Goal: Find specific page/section: Find specific page/section

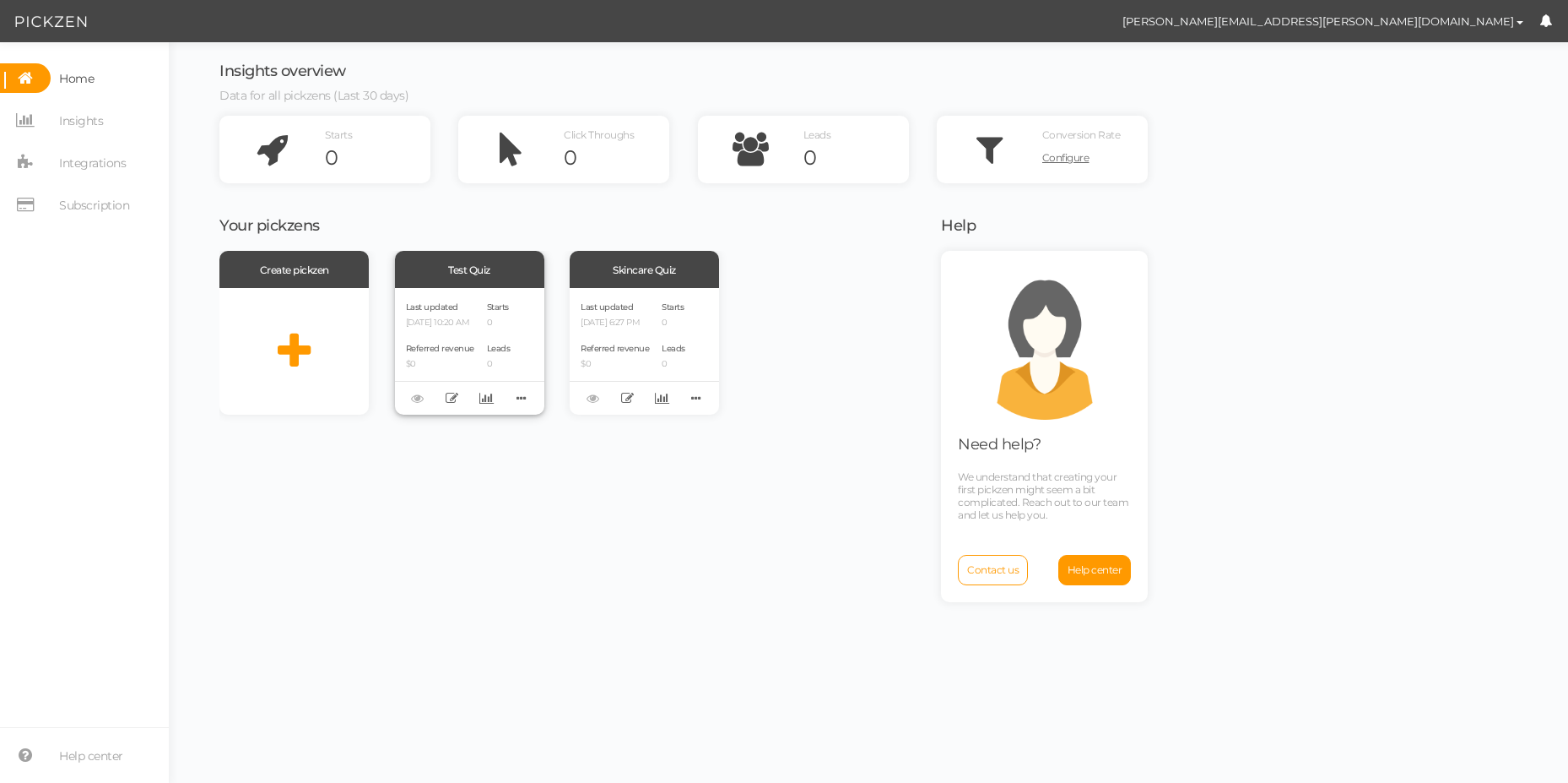
click at [451, 339] on div "Last updated [DATE] 10:20 AM Referred revenue $0" at bounding box center [440, 351] width 68 height 105
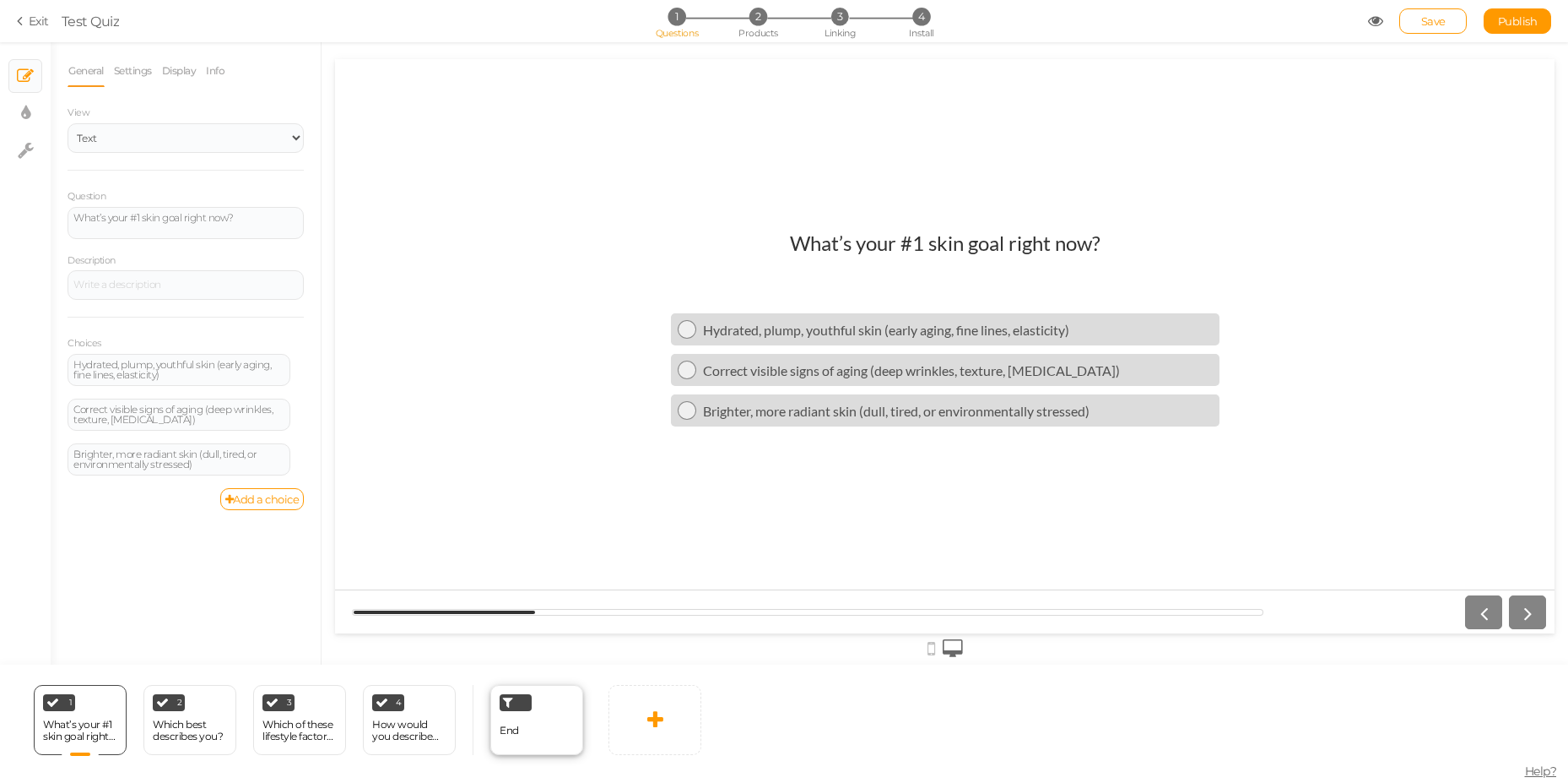
click at [505, 739] on div "End" at bounding box center [509, 731] width 19 height 29
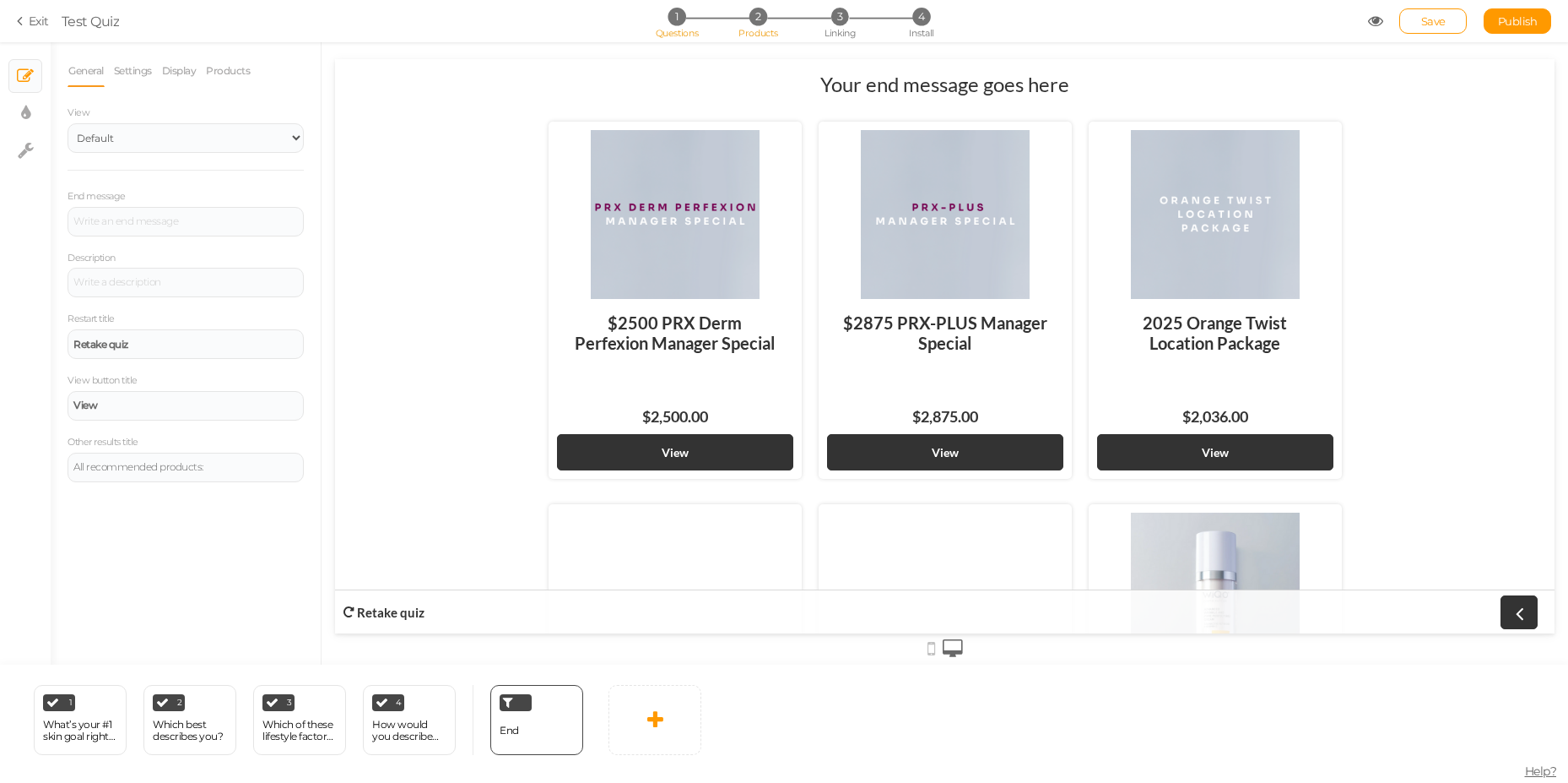
click at [763, 17] on span "2" at bounding box center [758, 16] width 17 height 17
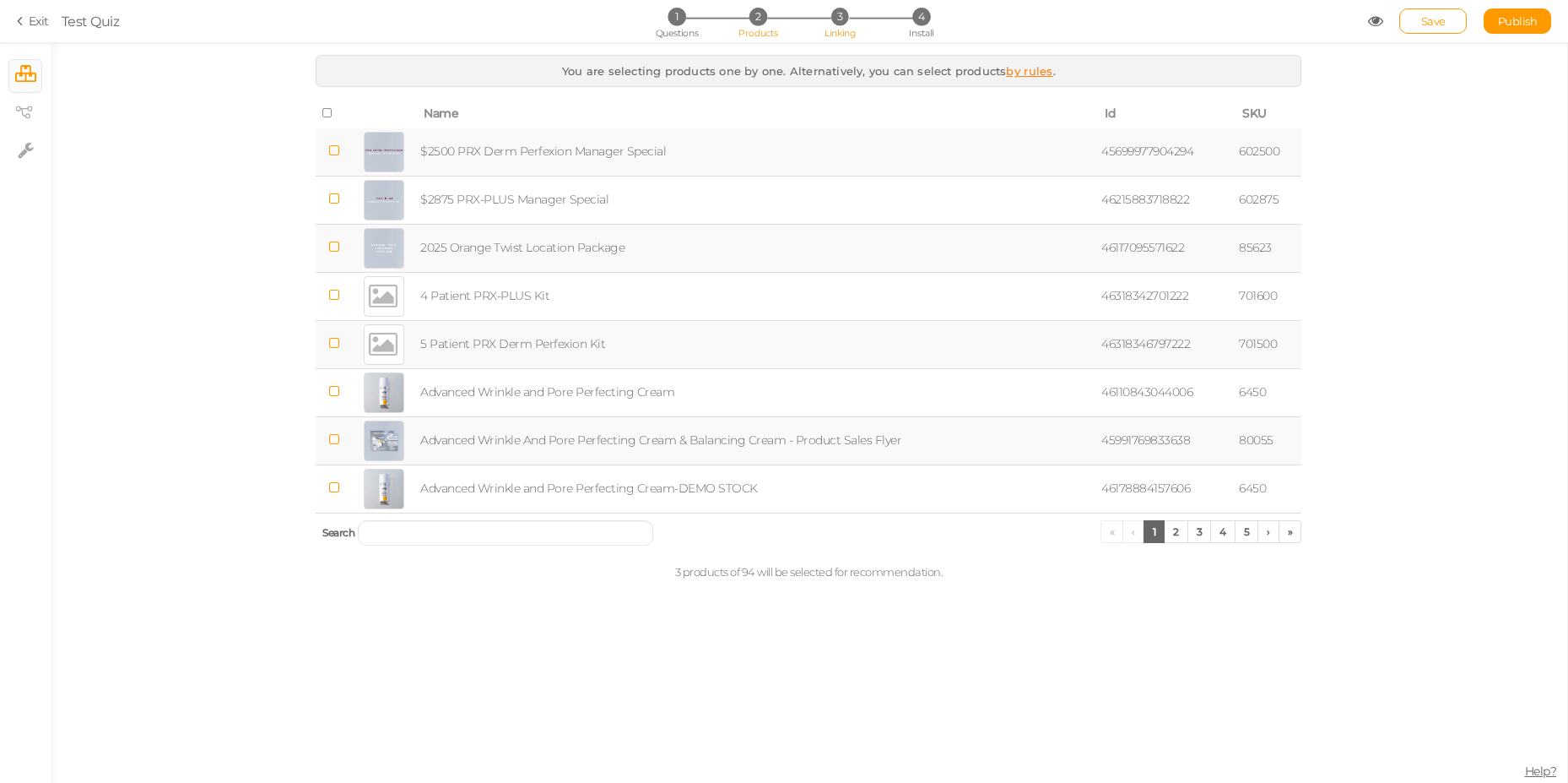
click at [836, 16] on span "3" at bounding box center [839, 16] width 17 height 17
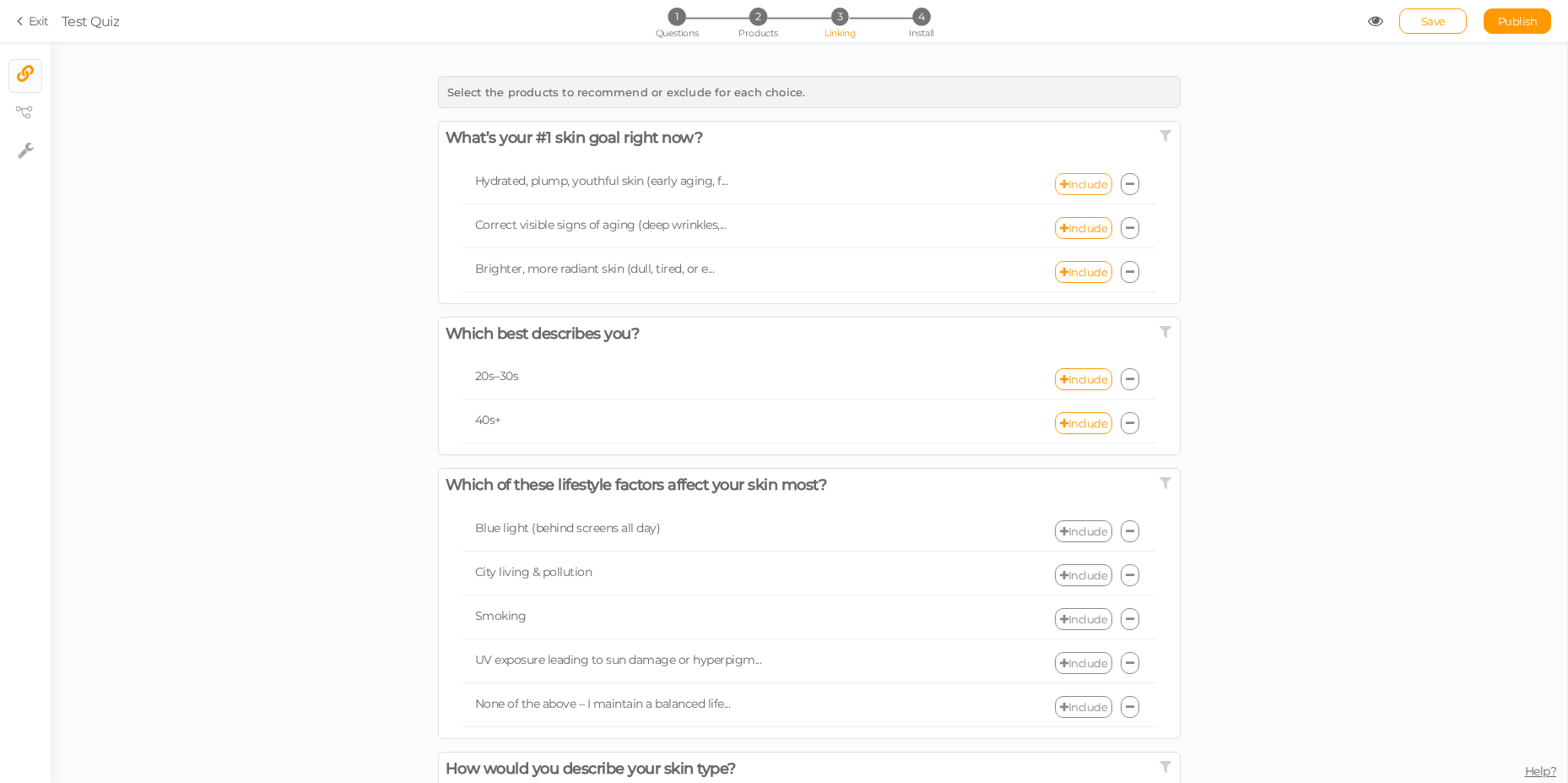
click at [1077, 186] on link "Include" at bounding box center [1084, 184] width 57 height 22
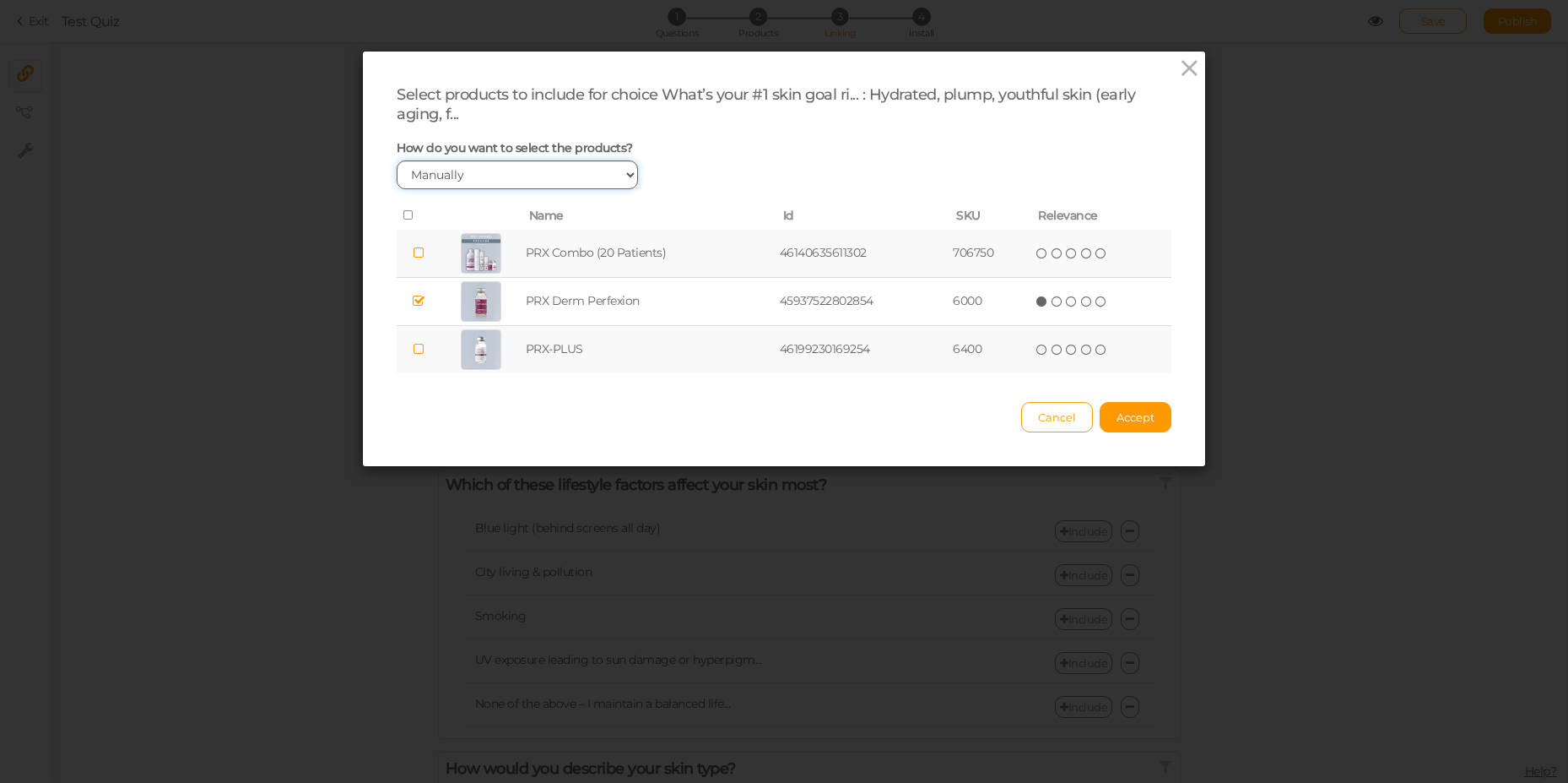
click at [508, 167] on select "Manually By tags By price" at bounding box center [517, 174] width 242 height 28
click at [1180, 76] on icon at bounding box center [1189, 68] width 25 height 26
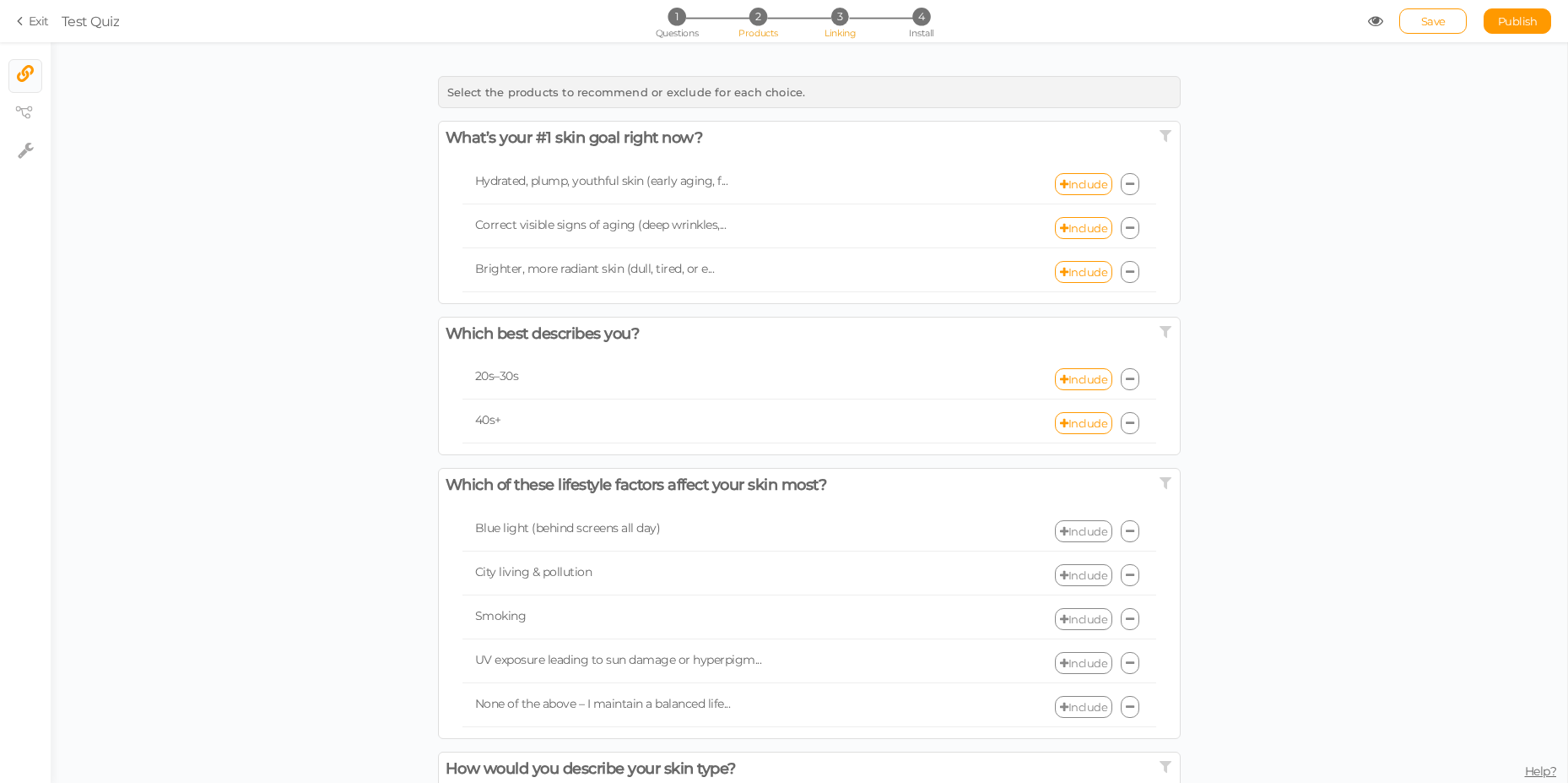
click at [753, 9] on span "2" at bounding box center [758, 16] width 17 height 17
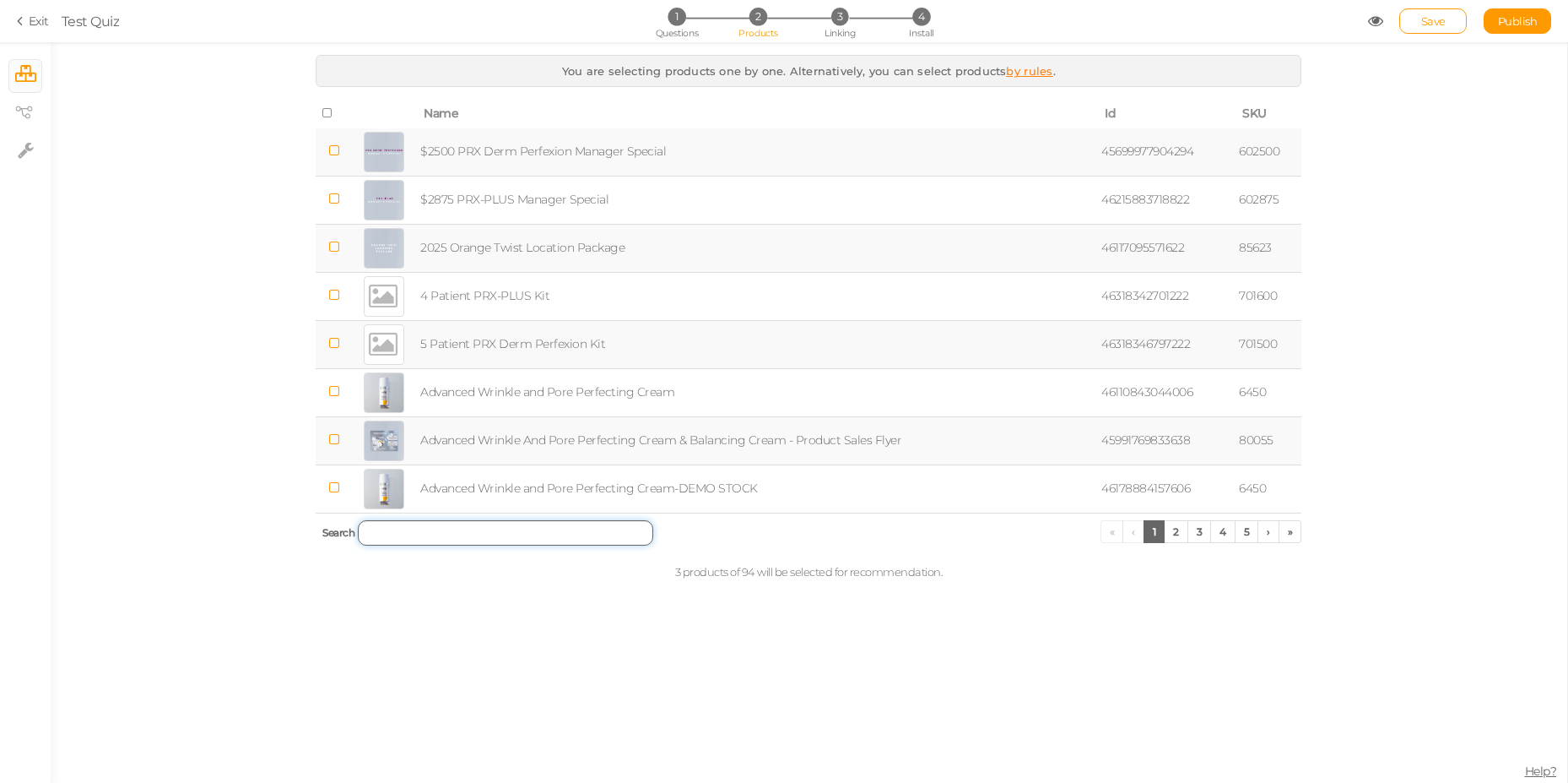
click at [545, 522] on input "search" at bounding box center [505, 533] width 296 height 26
paste input "8151977296038"
type input "8151977296038"
paste input "8151977296038"
type input "8151977296038"
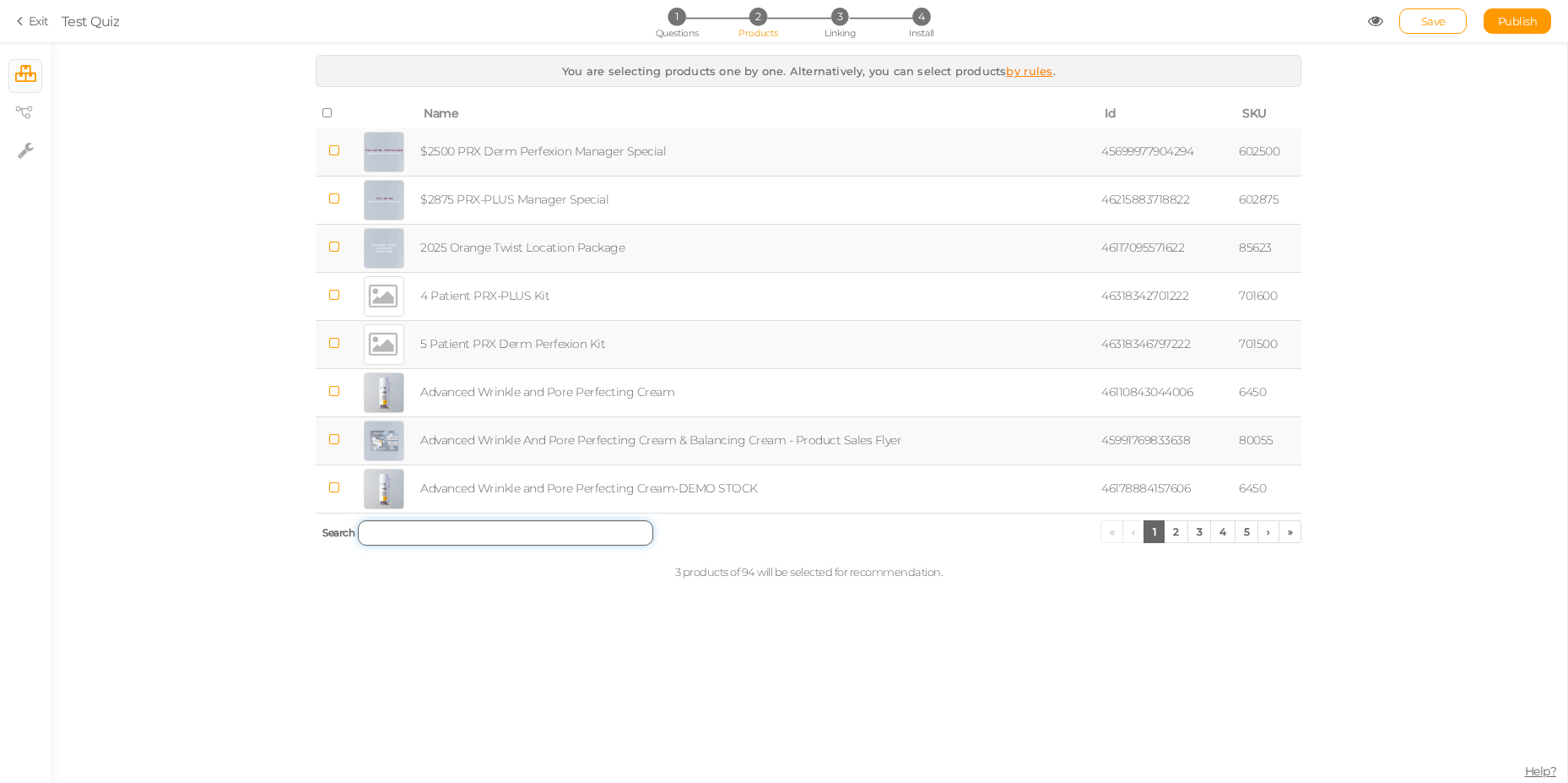
paste input "PRX Derm Perfexion"
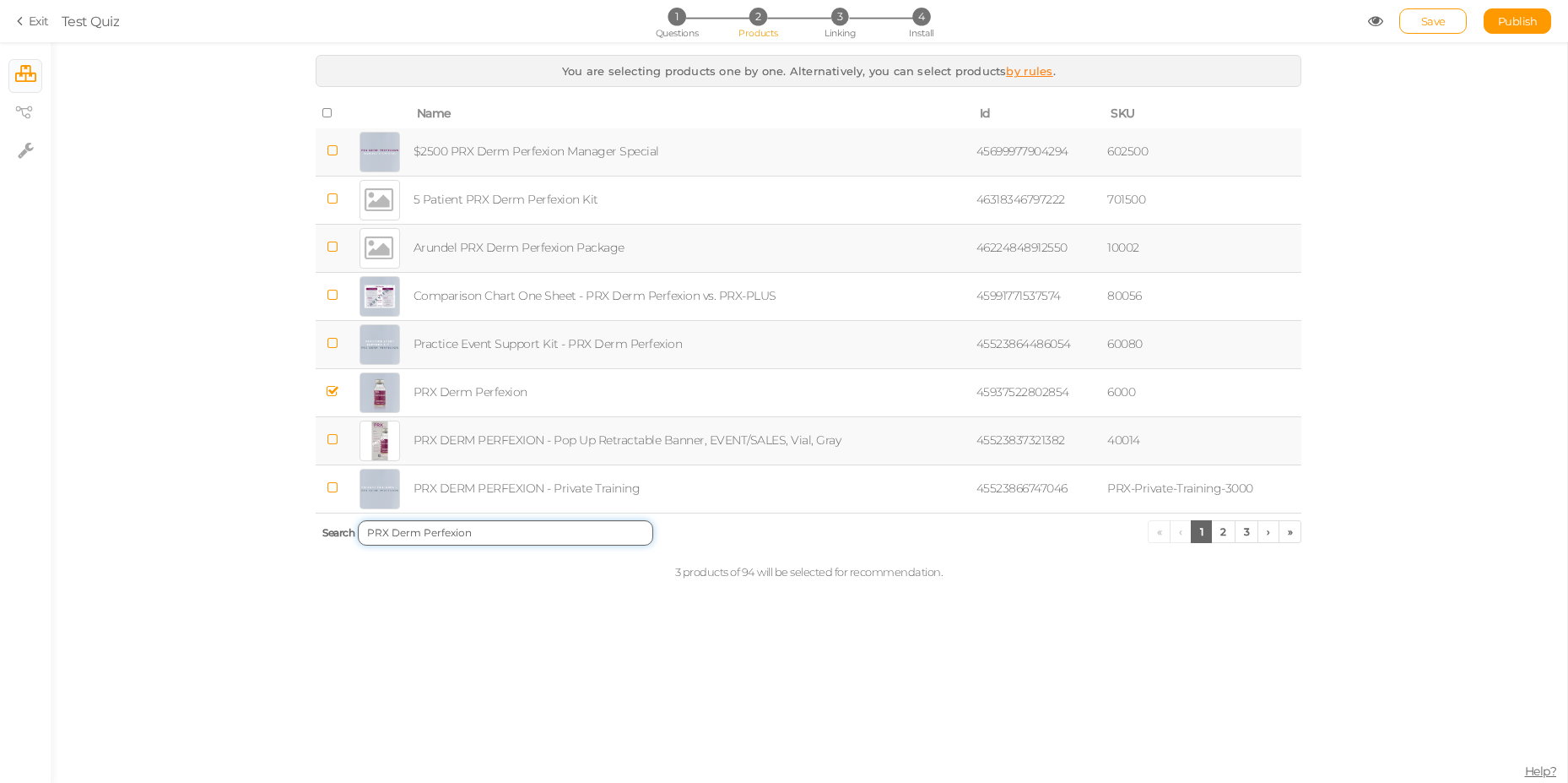
click at [558, 542] on input "PRX Derm Perfexion" at bounding box center [505, 533] width 296 height 26
click at [1220, 526] on link "2" at bounding box center [1223, 531] width 25 height 23
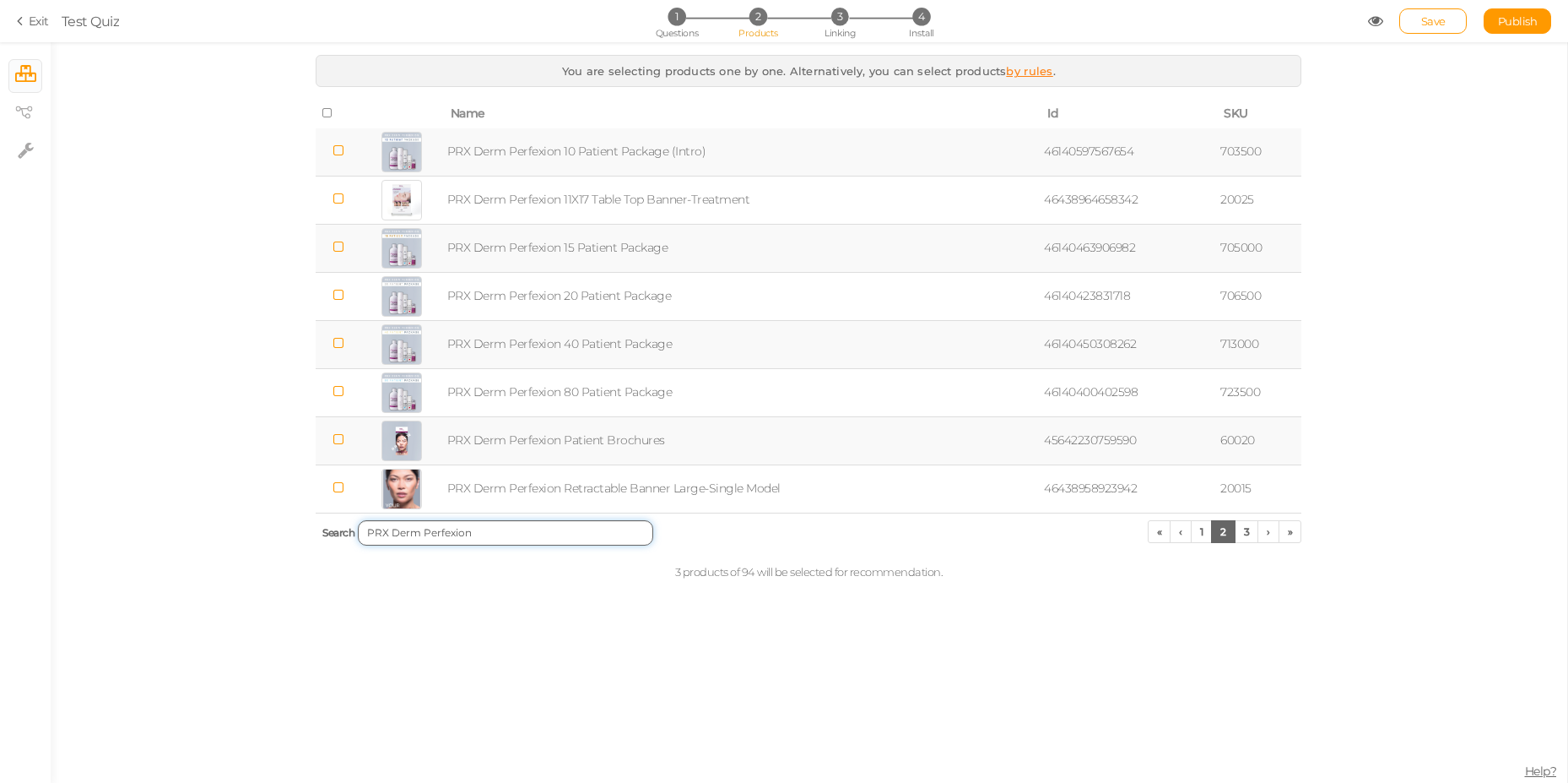
click at [565, 536] on input "PRX Derm Perfexion" at bounding box center [505, 533] width 296 height 26
paste input "46330783301798"
type input "46330783301798"
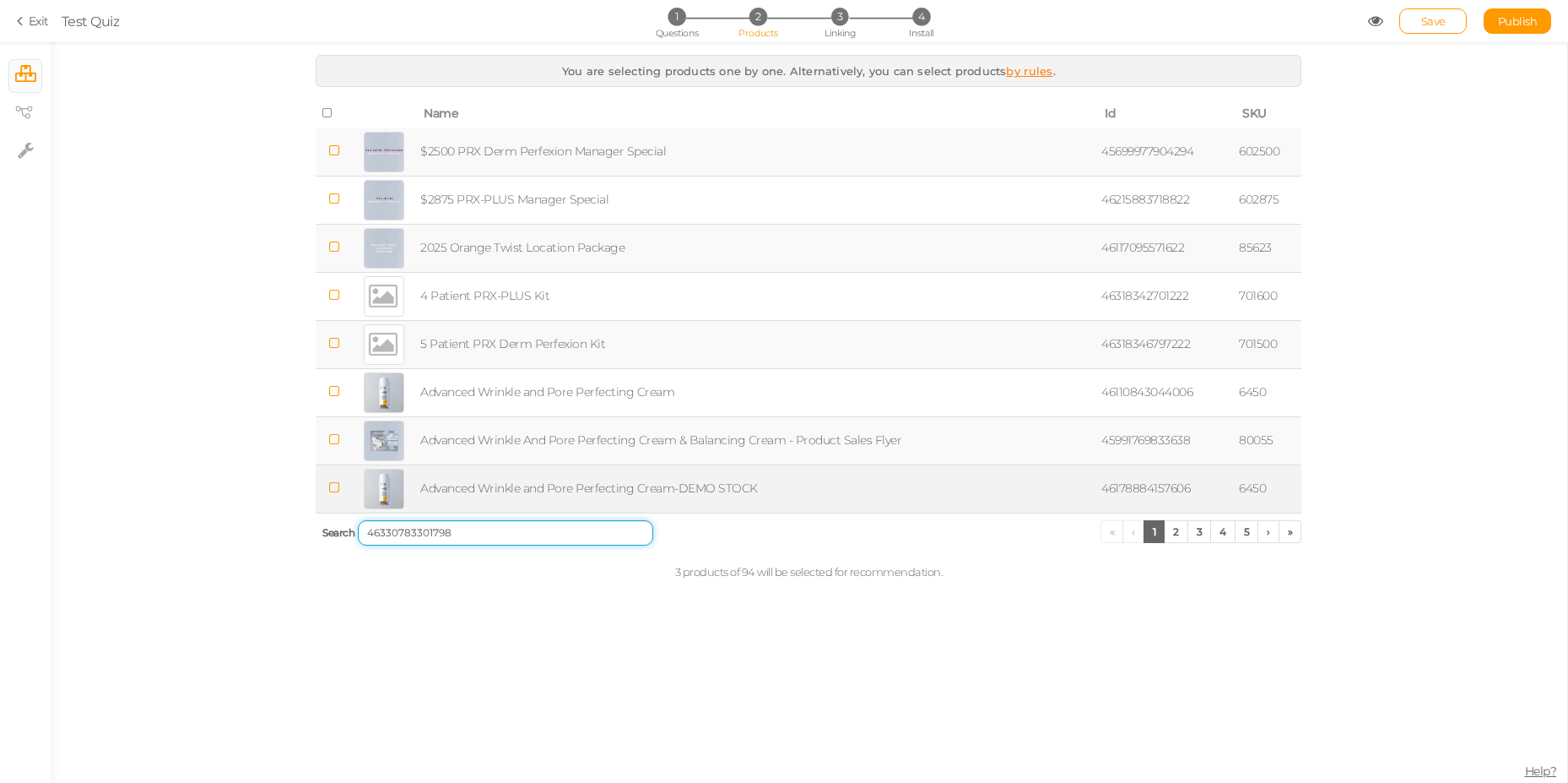
type input "PRX Derm Perfexion"
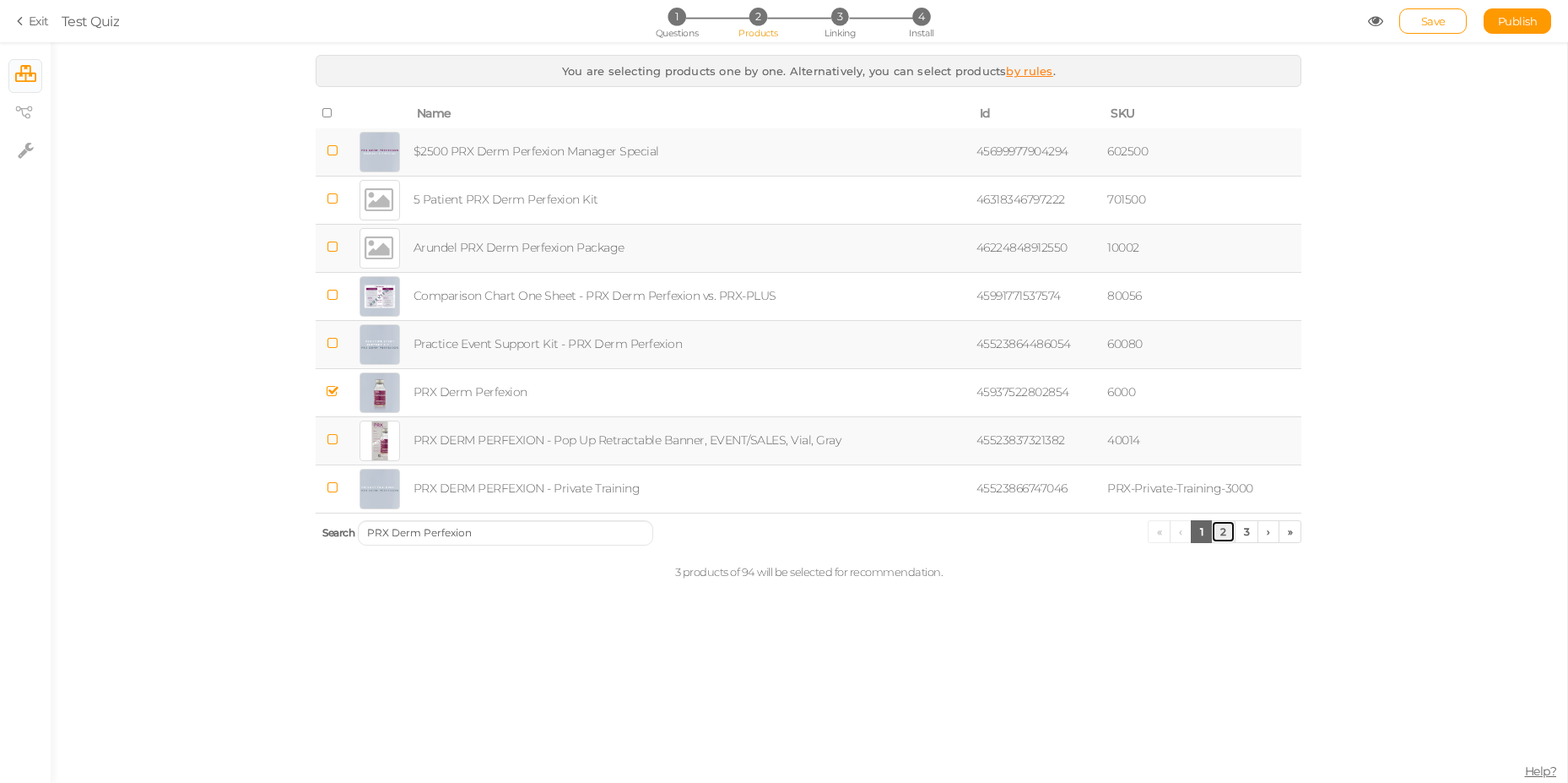
click at [1229, 537] on link "2" at bounding box center [1223, 531] width 25 height 23
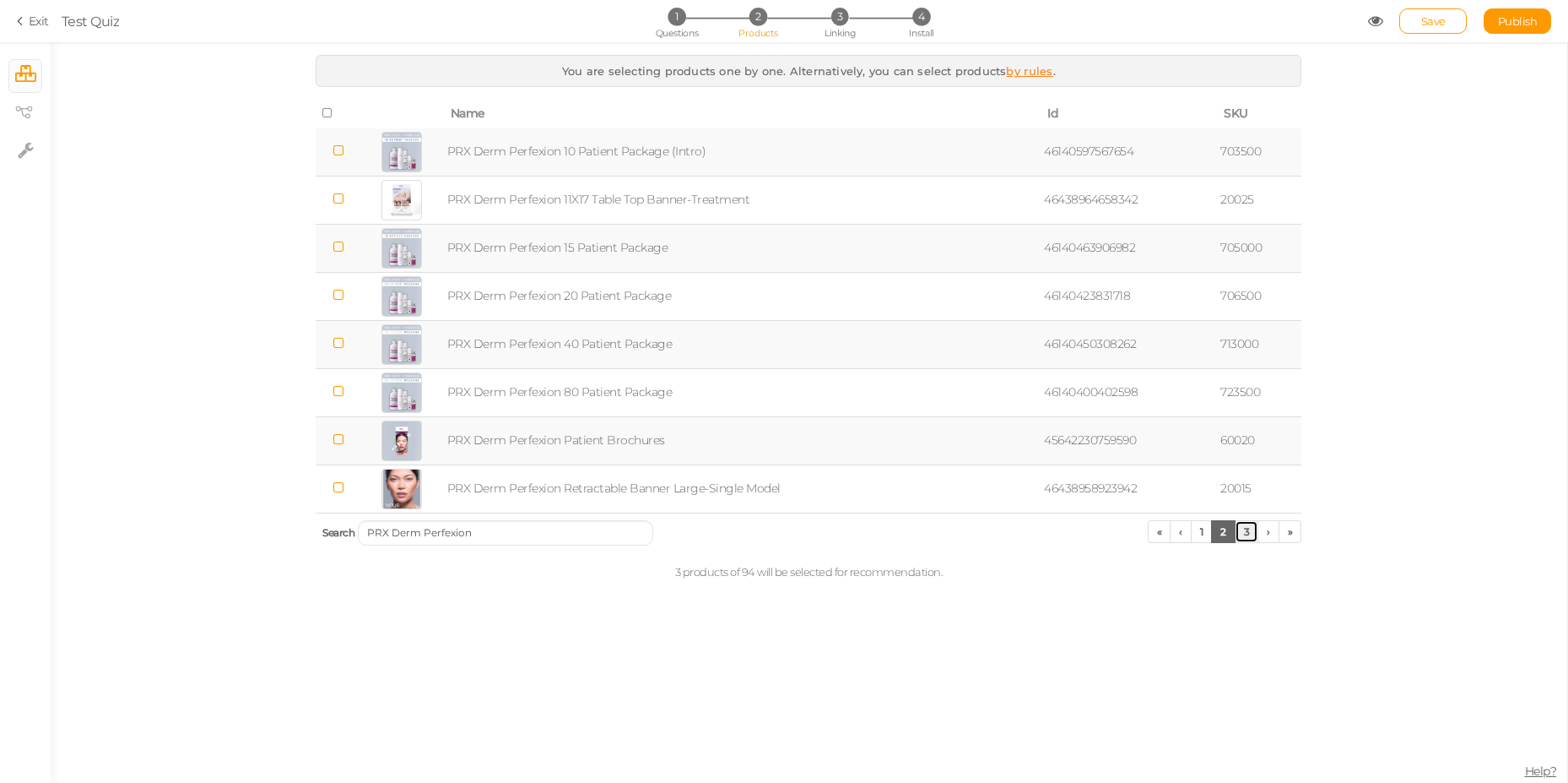
click at [1249, 529] on link "3" at bounding box center [1247, 531] width 25 height 23
